Goal: Download file/media

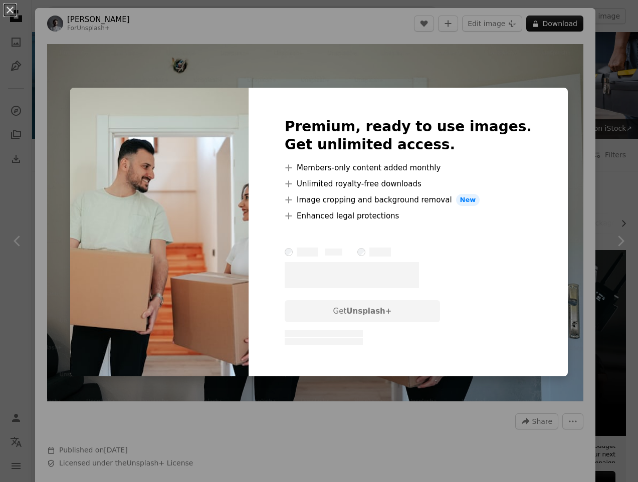
scroll to position [788, 0]
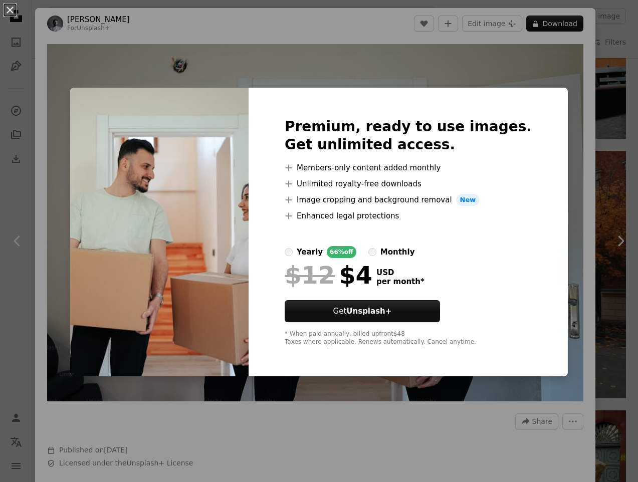
click at [451, 70] on div "An X shape Premium, ready to use images. Get unlimited access. A plus sign Memb…" at bounding box center [319, 241] width 638 height 482
